Goal: Task Accomplishment & Management: Use online tool/utility

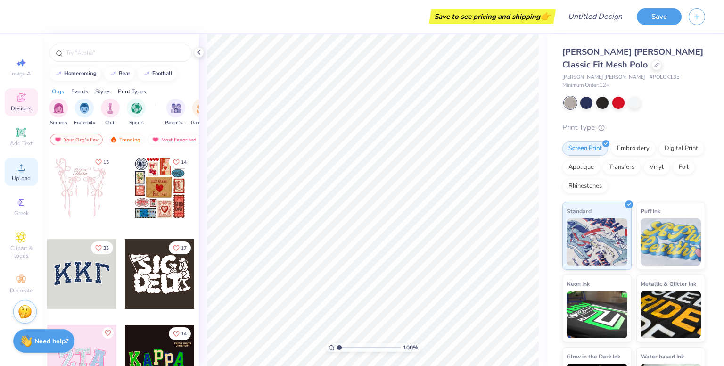
click at [20, 171] on circle at bounding box center [20, 170] width 5 height 5
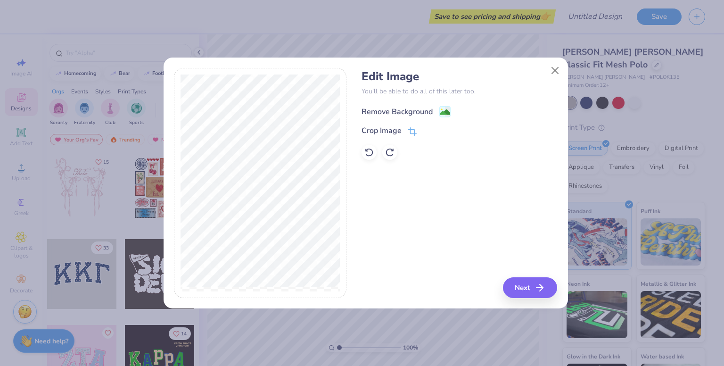
click at [389, 110] on div "Remove Background" at bounding box center [396, 111] width 71 height 11
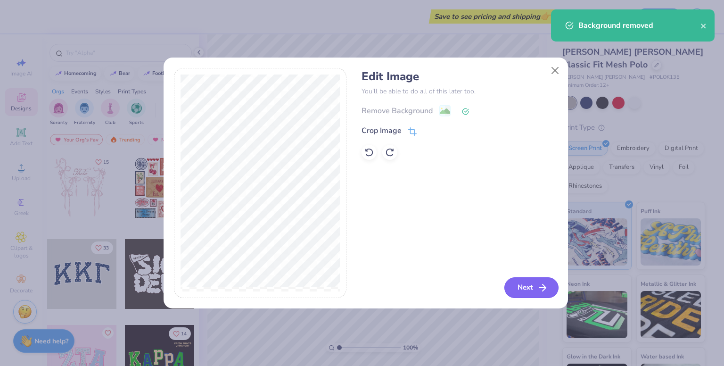
click at [531, 286] on button "Next" at bounding box center [531, 287] width 54 height 21
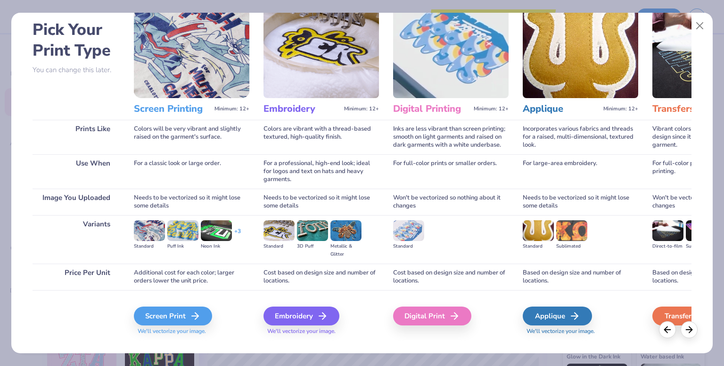
scroll to position [57, 0]
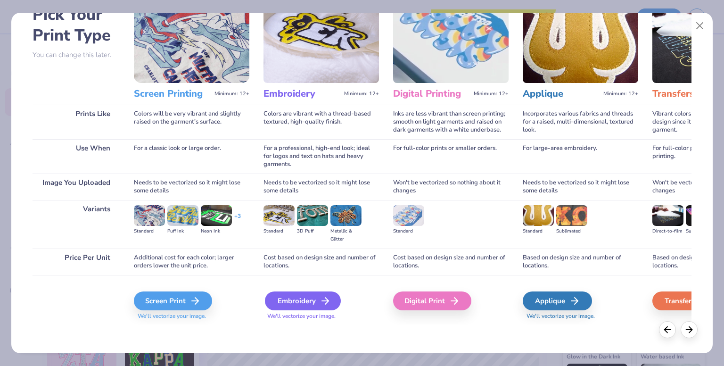
click at [272, 305] on div "Embroidery" at bounding box center [303, 300] width 76 height 19
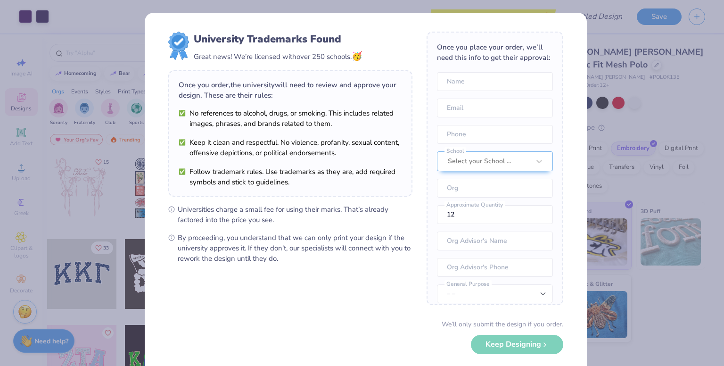
click at [394, 225] on body "Art colors Save to see pricing and shipping 👉 Design Title Save Image AI Design…" at bounding box center [362, 183] width 724 height 366
type input "7.61"
type input "6.06"
click at [648, 113] on div "University Trademarks Found Great news! We’re licensed with over 250 schools. 🥳…" at bounding box center [362, 183] width 724 height 366
click at [520, 347] on div "We’ll only submit the design if you order. Keep Designing No Collegiate marks i…" at bounding box center [365, 348] width 395 height 59
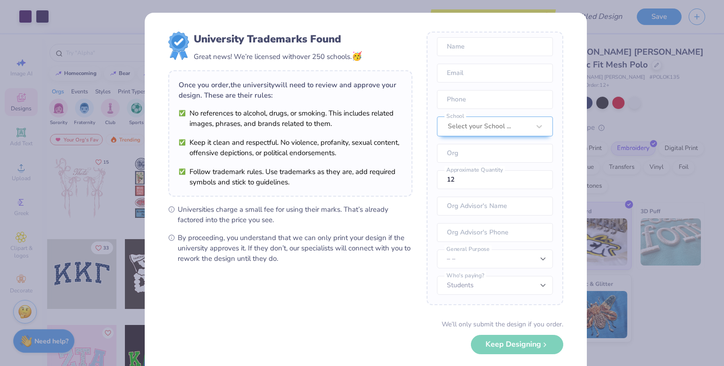
scroll to position [44, 0]
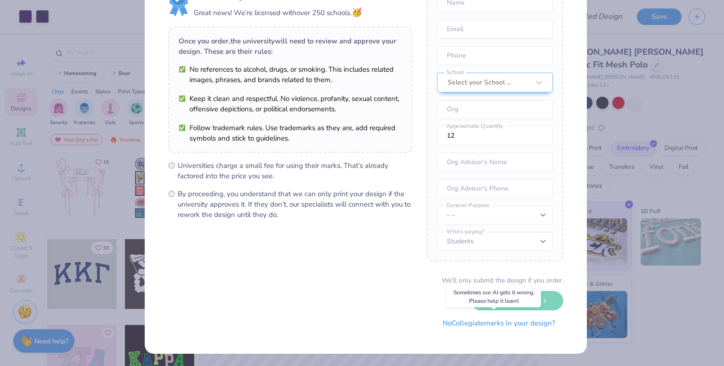
click at [496, 327] on button "No Collegiate marks in your design?" at bounding box center [498, 322] width 129 height 19
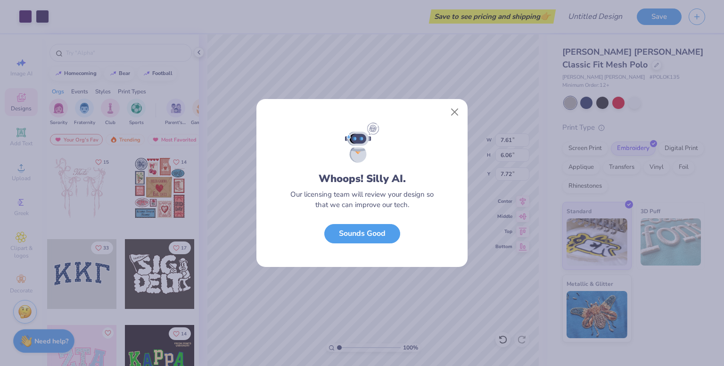
scroll to position [0, 0]
click at [379, 235] on button "Sounds Good" at bounding box center [362, 230] width 76 height 19
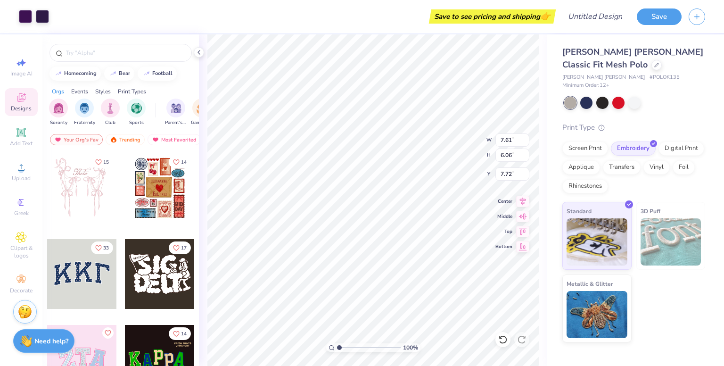
type input "3.76"
type input "3.00"
type input "3.26"
type input "2.38"
click at [29, 14] on div at bounding box center [25, 15] width 13 height 13
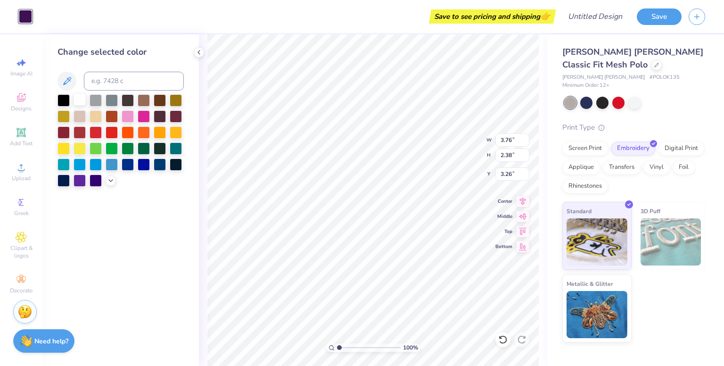
click at [77, 100] on div at bounding box center [79, 99] width 12 height 12
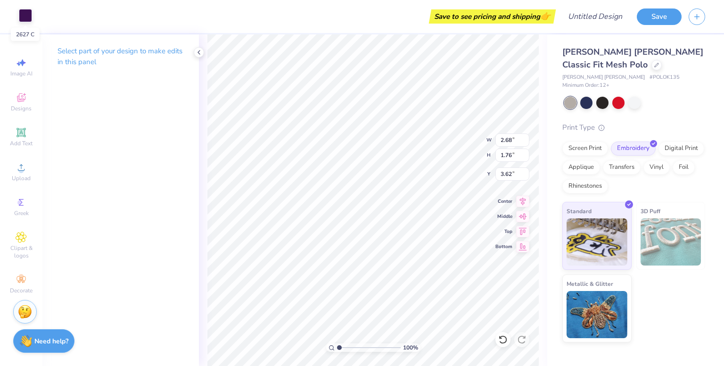
click at [21, 20] on div at bounding box center [25, 15] width 13 height 13
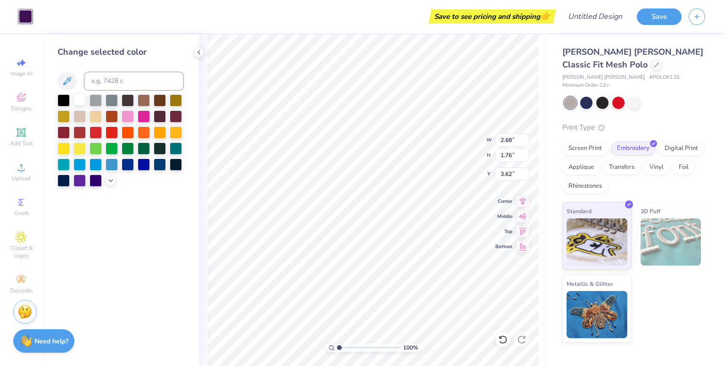
click at [78, 102] on div at bounding box center [79, 99] width 12 height 12
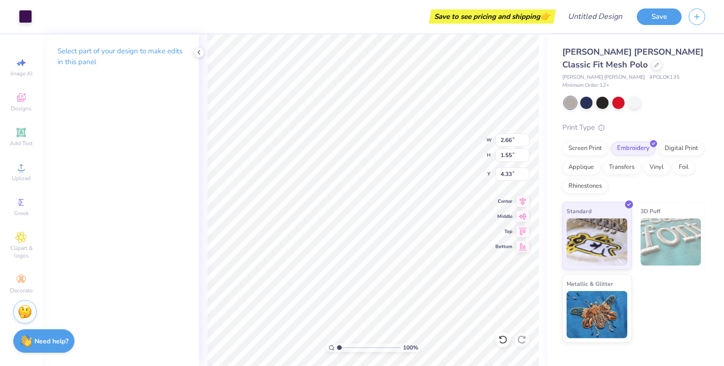
drag, startPoint x: 21, startPoint y: 17, endPoint x: 53, endPoint y: 33, distance: 36.4
click at [21, 17] on div at bounding box center [25, 16] width 13 height 13
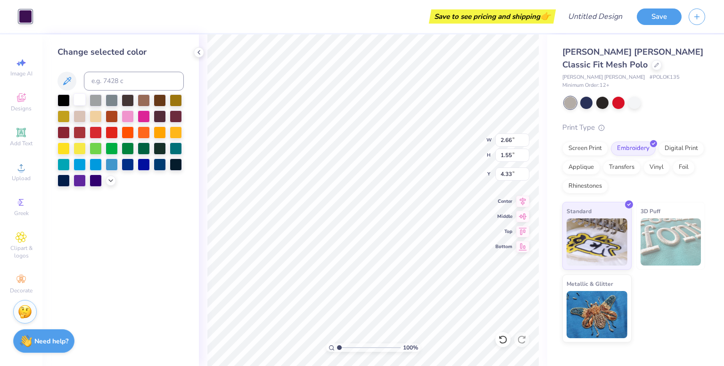
click at [79, 100] on div at bounding box center [79, 99] width 12 height 12
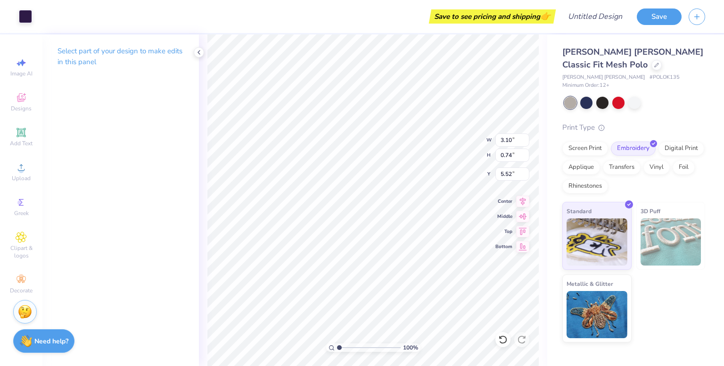
click at [15, 16] on div "Art colors" at bounding box center [16, 16] width 32 height 33
click at [26, 16] on div at bounding box center [25, 15] width 13 height 13
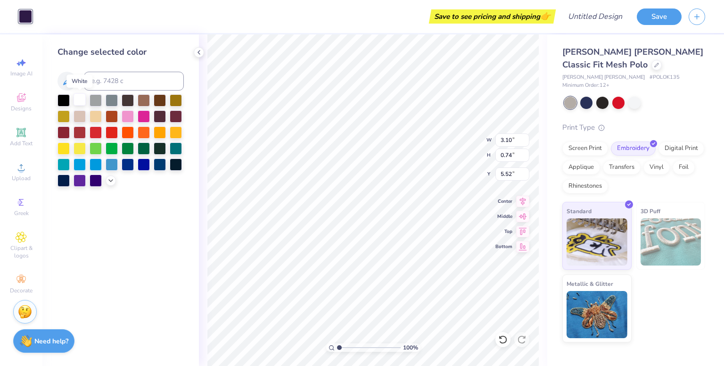
click at [84, 98] on div at bounding box center [79, 99] width 12 height 12
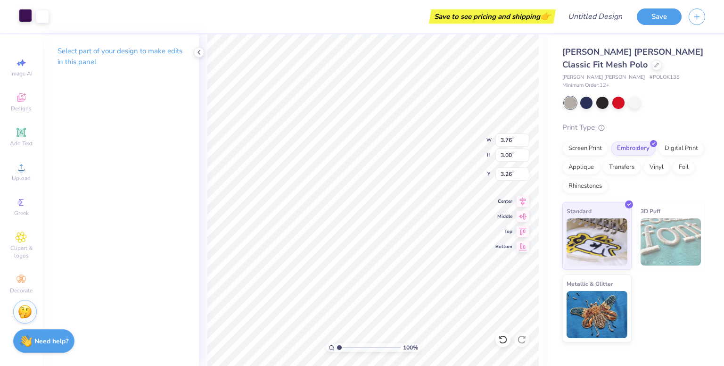
click at [29, 16] on div at bounding box center [25, 15] width 13 height 13
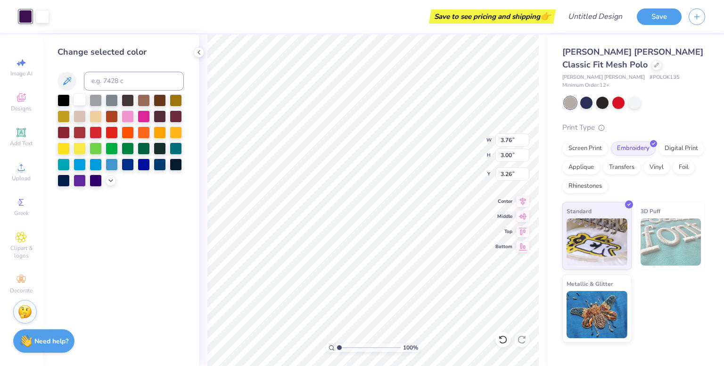
click at [79, 101] on div at bounding box center [79, 99] width 12 height 12
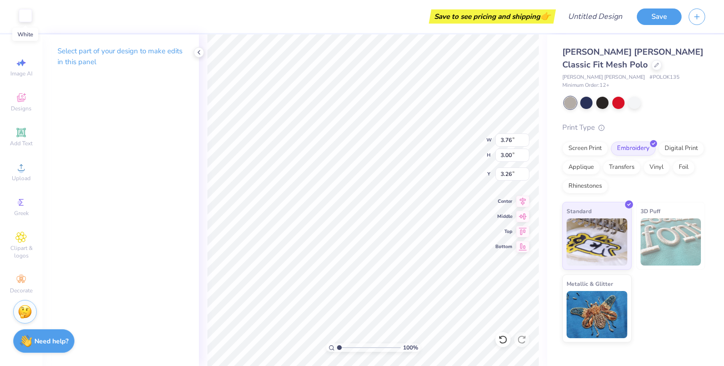
click at [25, 12] on div at bounding box center [25, 15] width 13 height 13
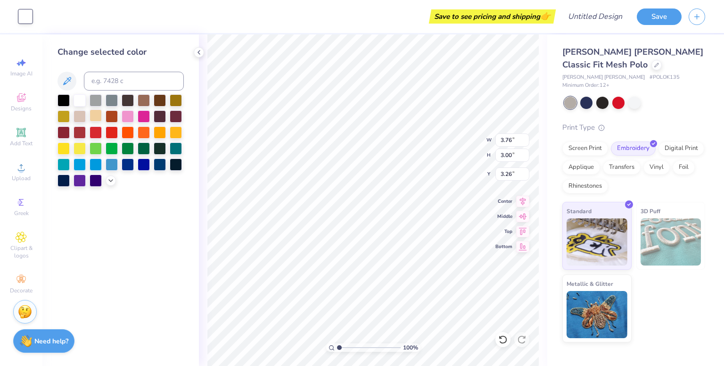
click at [95, 114] on div at bounding box center [96, 115] width 12 height 12
click at [26, 15] on div at bounding box center [25, 16] width 13 height 13
click at [633, 97] on div at bounding box center [634, 102] width 12 height 12
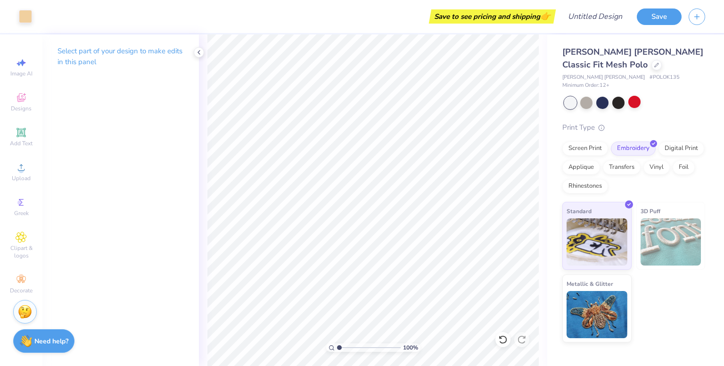
click at [196, 58] on div "Select part of your design to make edits in this panel" at bounding box center [120, 59] width 156 height 51
click at [200, 55] on icon at bounding box center [199, 53] width 8 height 8
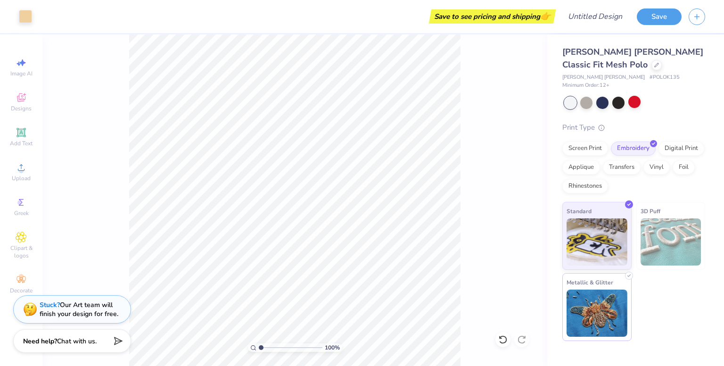
click at [612, 301] on img at bounding box center [596, 312] width 61 height 47
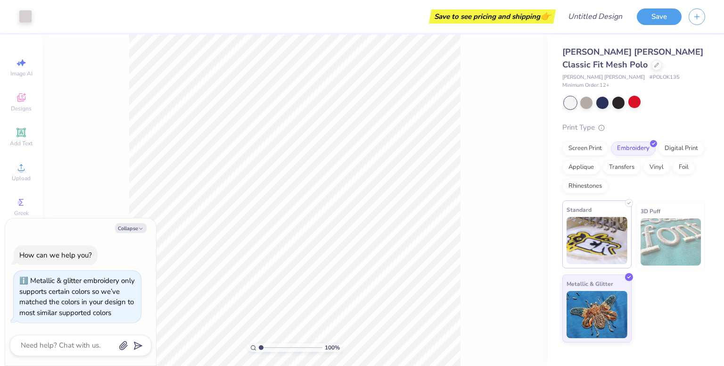
click at [609, 253] on img at bounding box center [596, 240] width 61 height 47
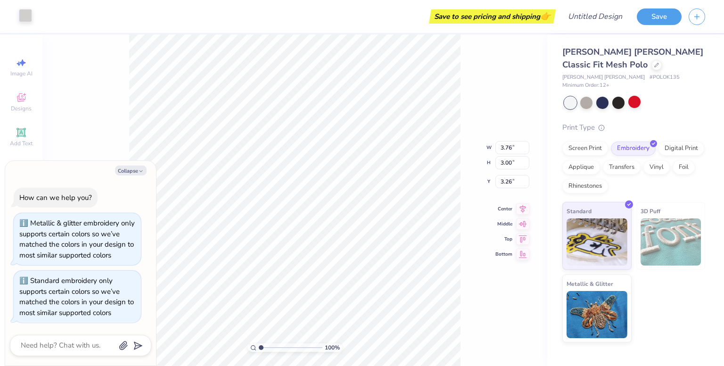
click at [27, 17] on div at bounding box center [25, 15] width 13 height 13
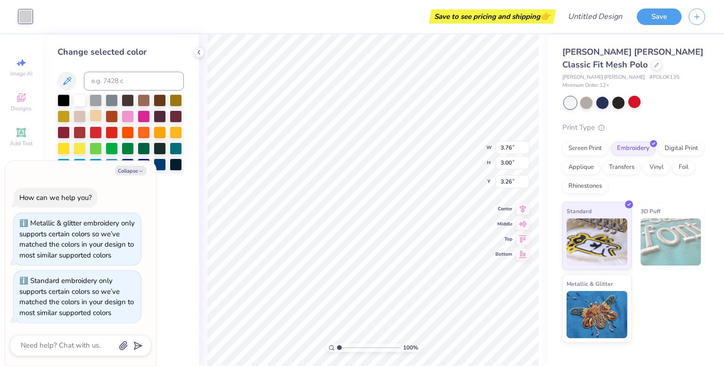
click at [98, 120] on div at bounding box center [96, 115] width 12 height 12
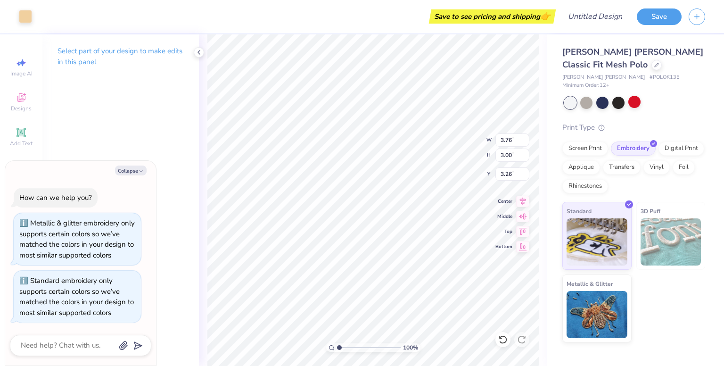
type textarea "x"
type input "3.30"
click at [582, 108] on div "[PERSON_NAME] [PERSON_NAME] Classic Fit Mesh [PERSON_NAME] [PERSON_NAME] [PERSO…" at bounding box center [633, 194] width 143 height 296
click at [24, 92] on icon at bounding box center [21, 97] width 11 height 11
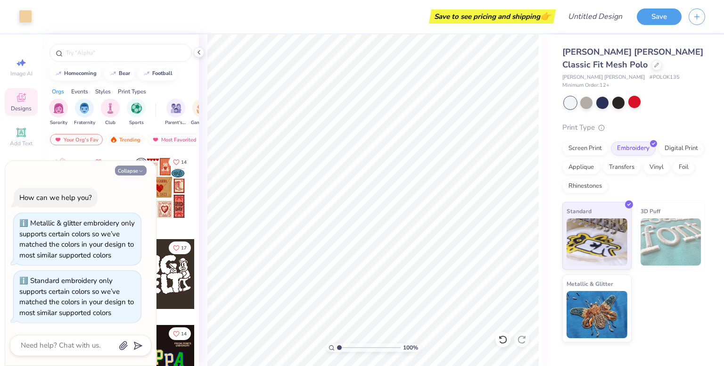
click at [138, 168] on icon "button" at bounding box center [141, 171] width 6 height 6
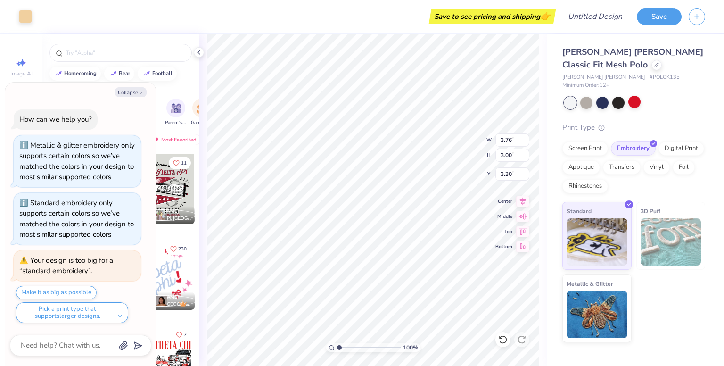
scroll to position [10, 0]
click at [196, 56] on icon at bounding box center [199, 53] width 8 height 8
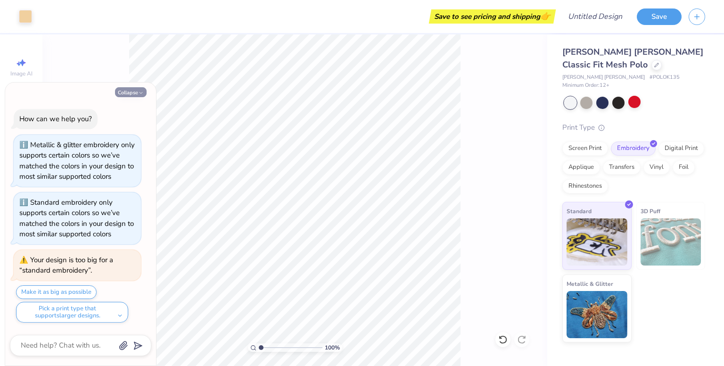
click at [135, 91] on button "Collapse" at bounding box center [131, 92] width 32 height 10
type textarea "x"
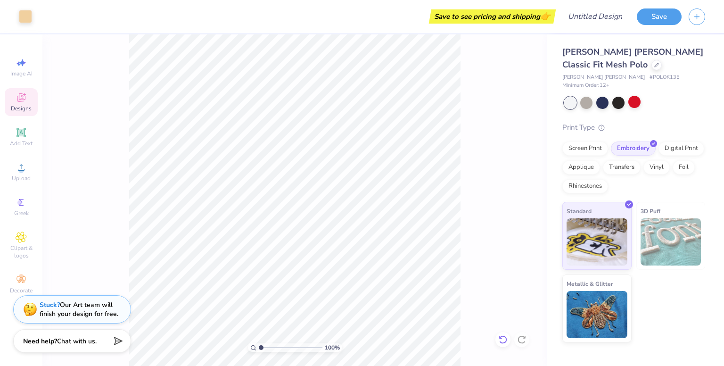
click at [504, 337] on icon at bounding box center [502, 338] width 9 height 9
click at [519, 338] on icon at bounding box center [521, 338] width 9 height 9
click at [32, 289] on span "Decorate" at bounding box center [21, 290] width 23 height 8
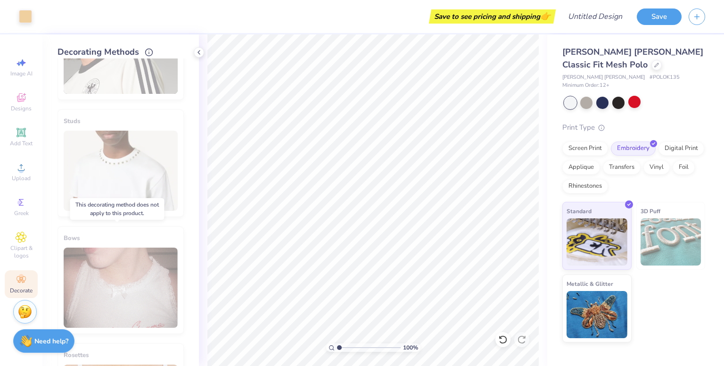
scroll to position [516, 0]
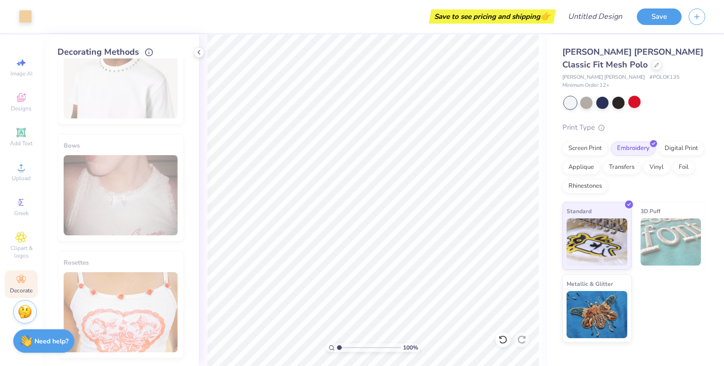
click at [28, 281] on div "Decorate" at bounding box center [21, 284] width 33 height 28
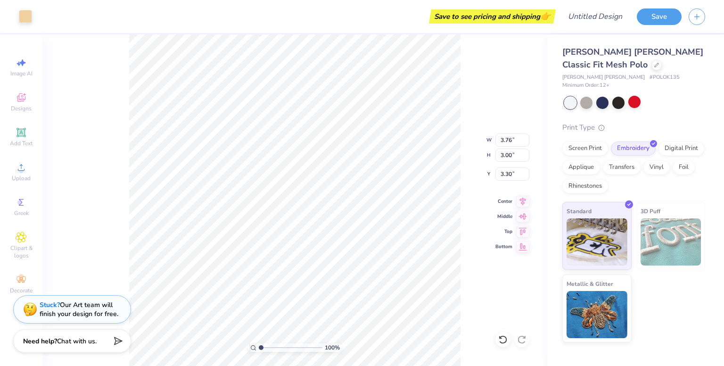
click at [462, 223] on div "100 % W 3.76 3.76 " H 3.00 3.00 " Y 3.30 3.30 " Center [GEOGRAPHIC_DATA]" at bounding box center [294, 199] width 505 height 331
click at [700, 12] on icon "button" at bounding box center [696, 15] width 8 height 8
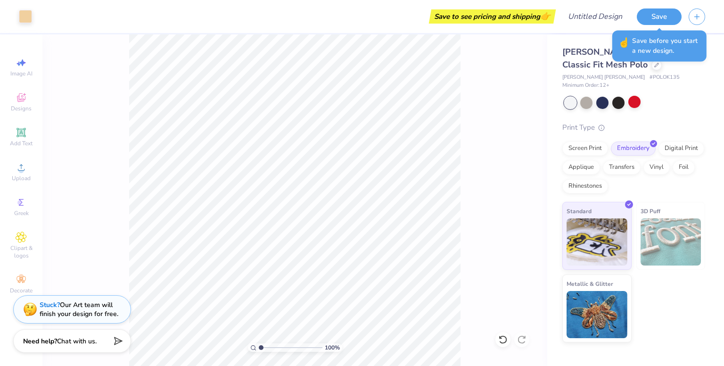
click at [663, 98] on div at bounding box center [634, 103] width 141 height 12
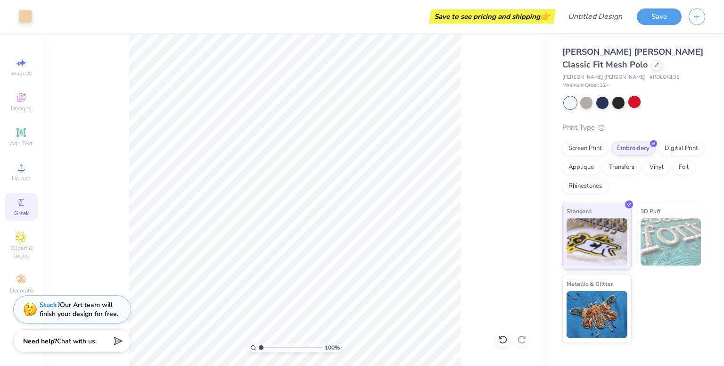
click at [16, 196] on icon at bounding box center [21, 201] width 11 height 11
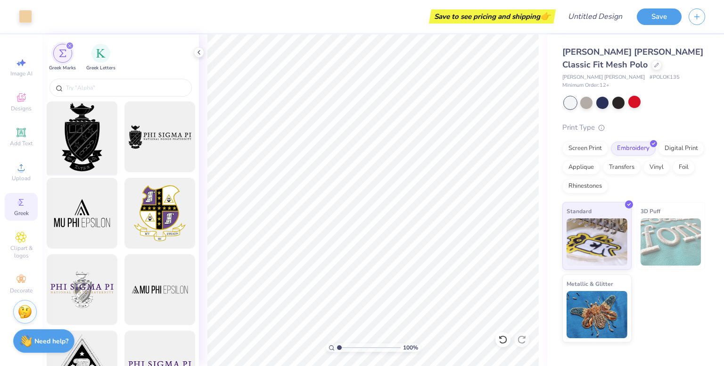
click at [90, 146] on div at bounding box center [82, 137] width 78 height 78
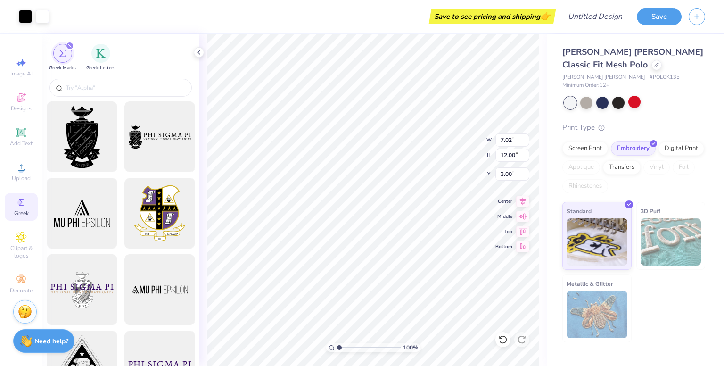
click at [207, 269] on div "100 % W 7.02 7.02 " H 12.00 12.00 " Y 3.00 3.00 " Center Middle Top Bottom" at bounding box center [373, 199] width 348 height 331
